Goal: Task Accomplishment & Management: Use online tool/utility

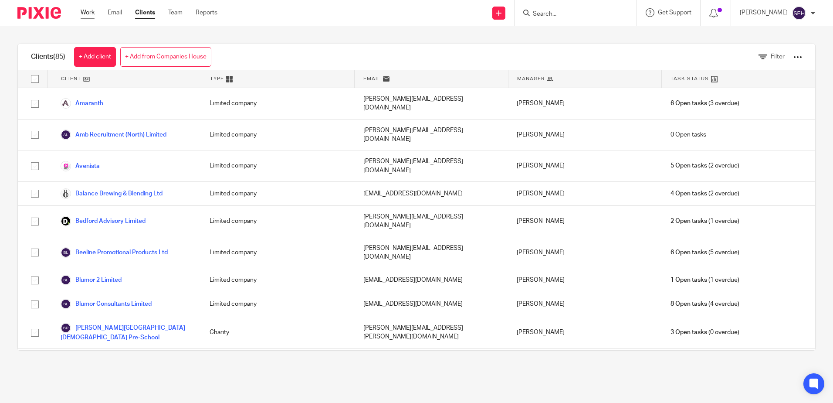
click at [84, 14] on link "Work" at bounding box center [88, 12] width 14 height 9
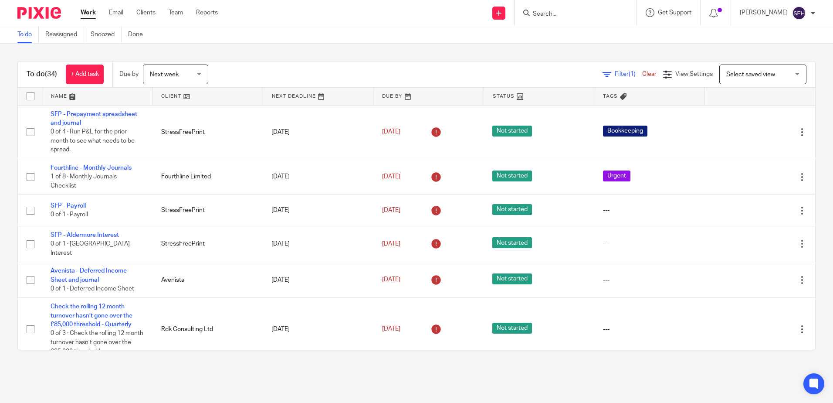
click at [209, 95] on link at bounding box center [207, 96] width 110 height 17
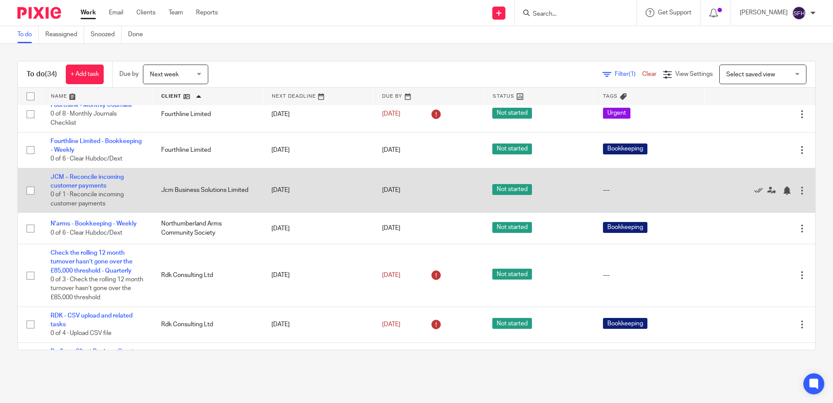
scroll to position [436, 0]
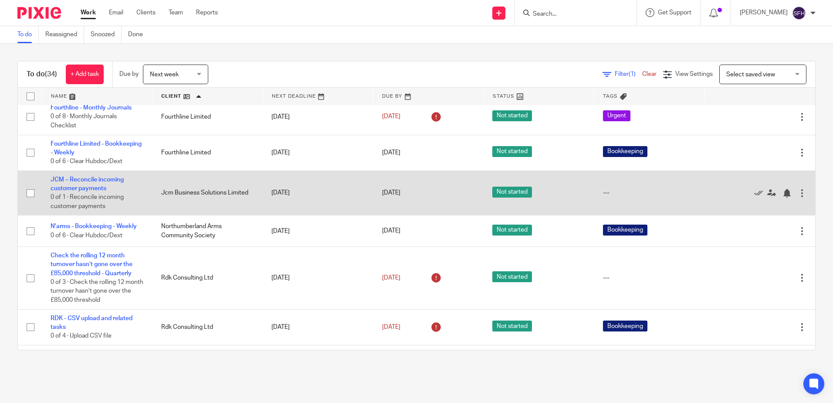
click at [113, 192] on td "JCM – Reconcile incoming customer payments 0 of 1 · Reconcile incoming customer…" at bounding box center [97, 192] width 111 height 45
click at [112, 186] on link "JCM – Reconcile incoming customer payments" at bounding box center [87, 183] width 73 height 15
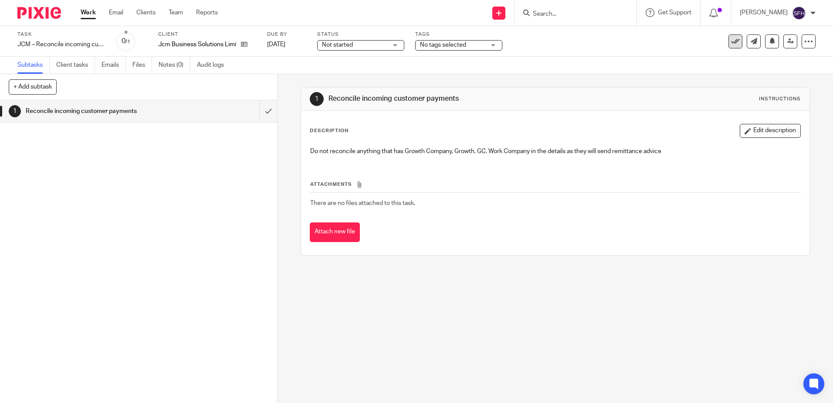
click at [731, 41] on icon at bounding box center [735, 41] width 9 height 9
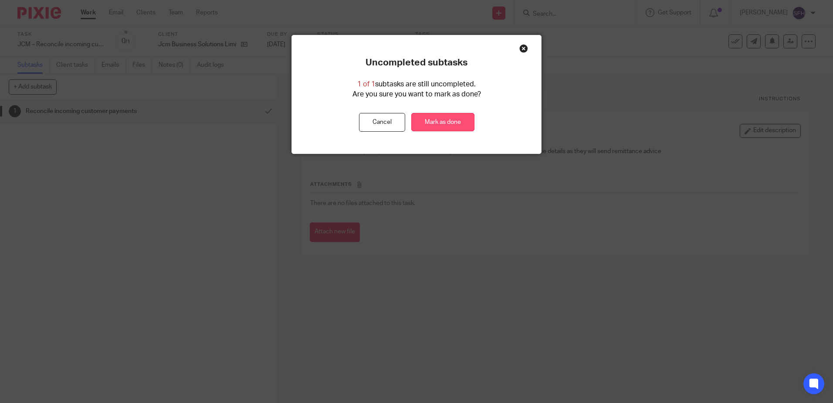
click at [448, 122] on link "Mark as done" at bounding box center [442, 122] width 63 height 19
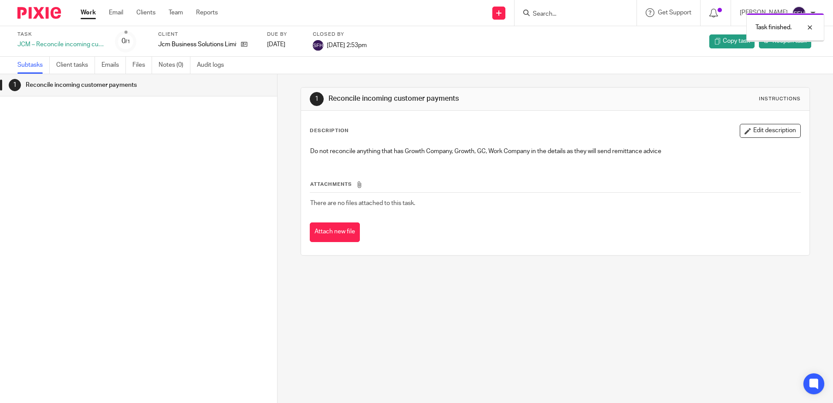
click at [89, 17] on link "Work" at bounding box center [88, 12] width 15 height 9
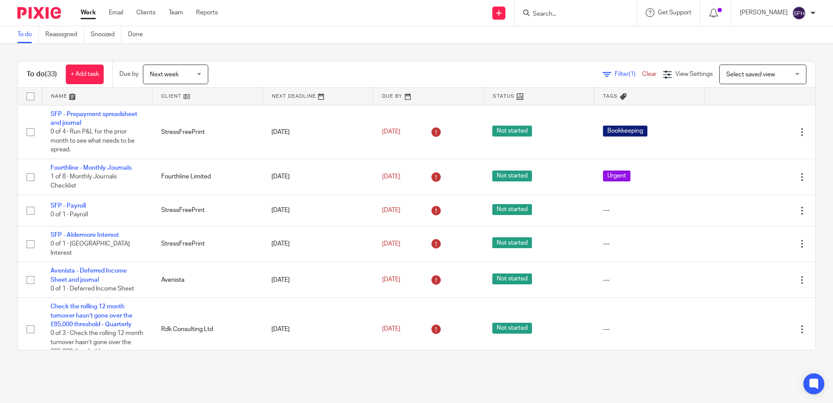
click at [230, 96] on link at bounding box center [207, 96] width 110 height 17
